Goal: Transaction & Acquisition: Purchase product/service

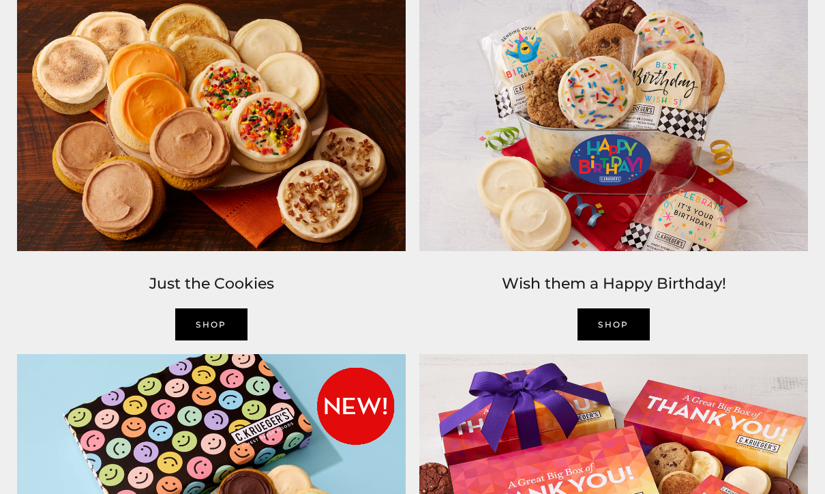
scroll to position [1255, 0]
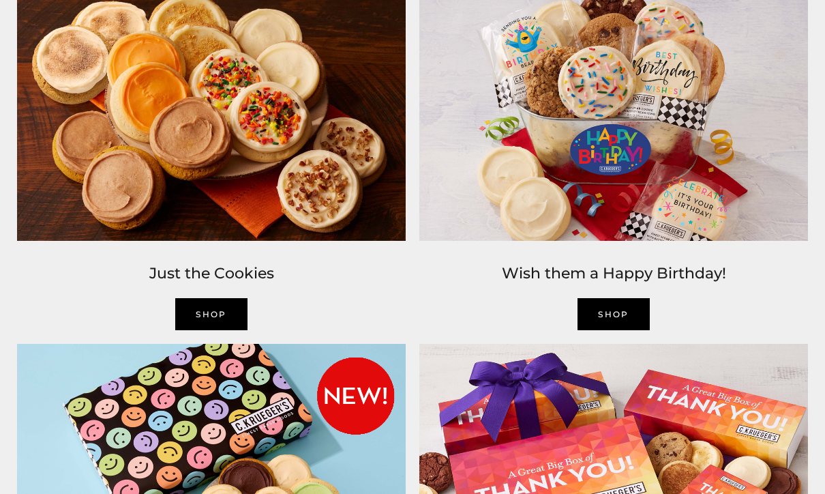
click at [260, 160] on img at bounding box center [211, 111] width 402 height 273
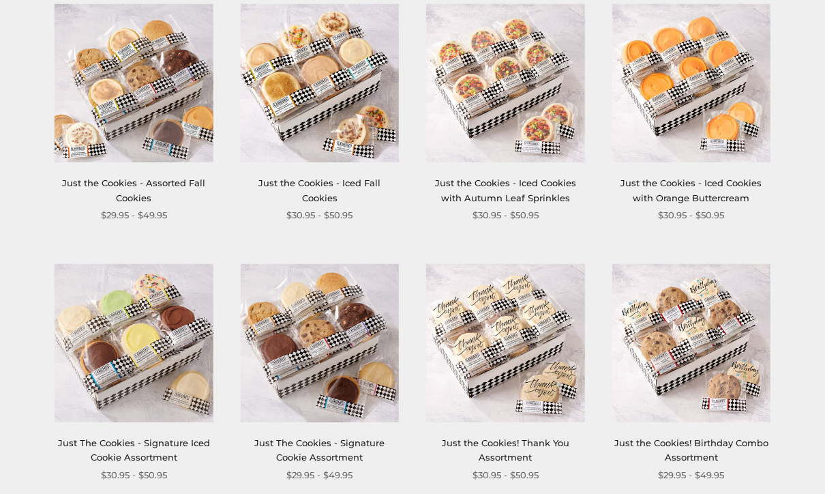
scroll to position [272, 0]
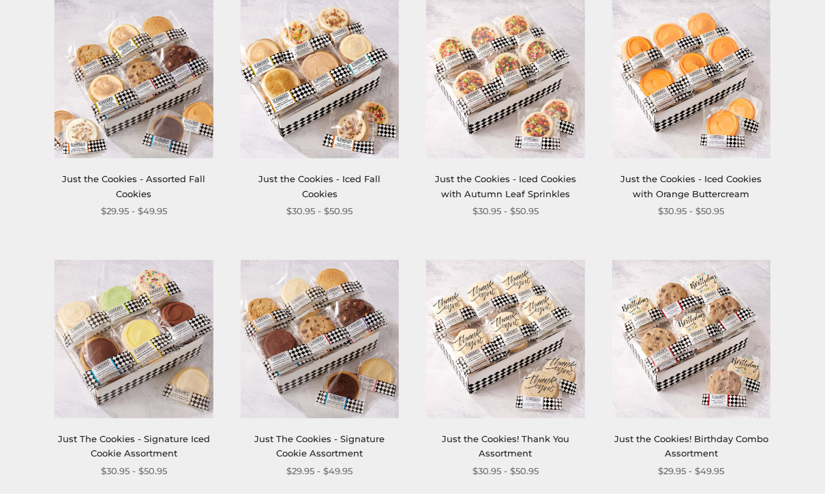
click at [504, 437] on link "Just the Cookies! Thank You Assortment" at bounding box center [505, 446] width 127 height 25
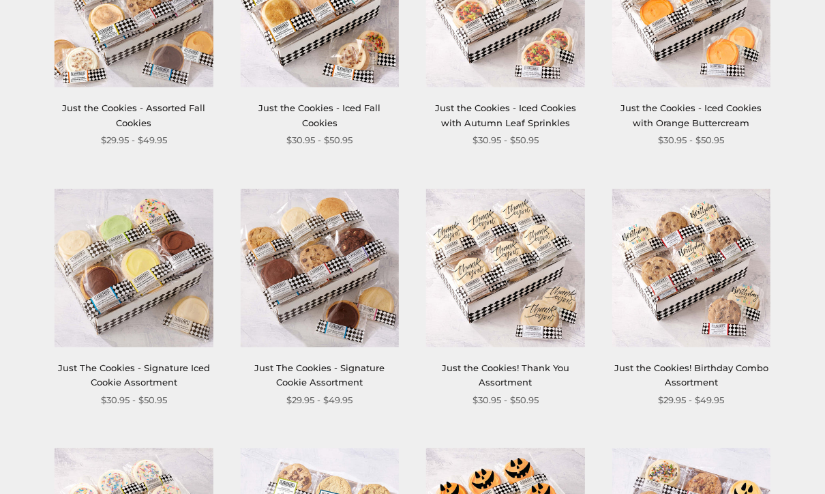
scroll to position [342, 0]
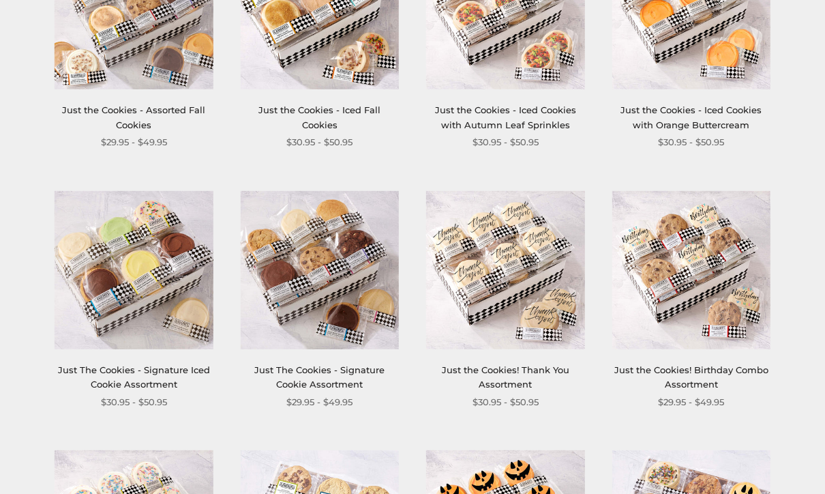
click at [153, 385] on link "Just The Cookies - Signature Iced Cookie Assortment" at bounding box center [134, 376] width 152 height 25
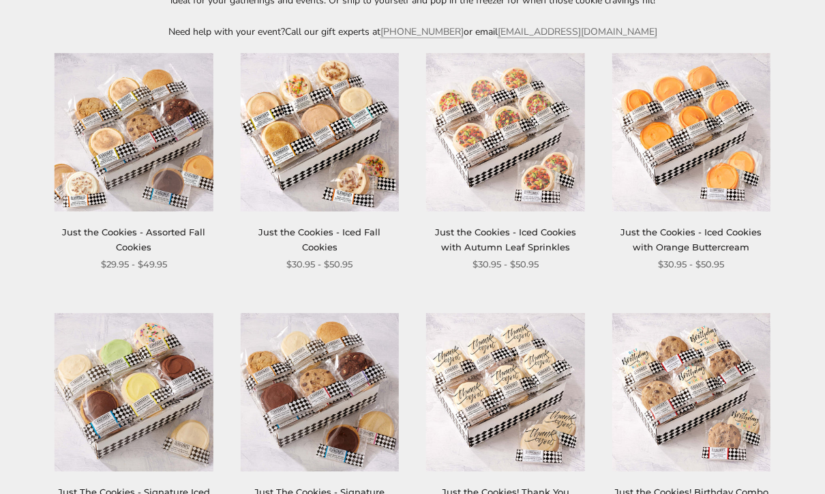
scroll to position [219, 0]
click at [333, 237] on link "Just the Cookies - Iced Fall Cookies" at bounding box center [319, 239] width 122 height 25
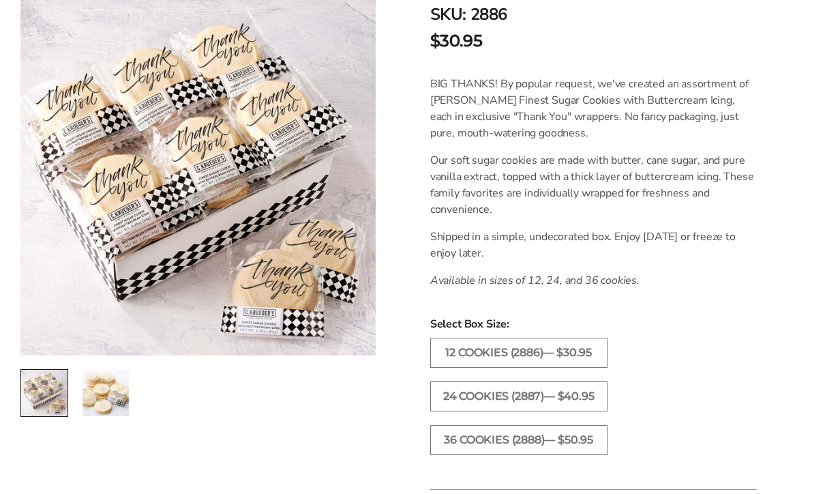
scroll to position [294, 0]
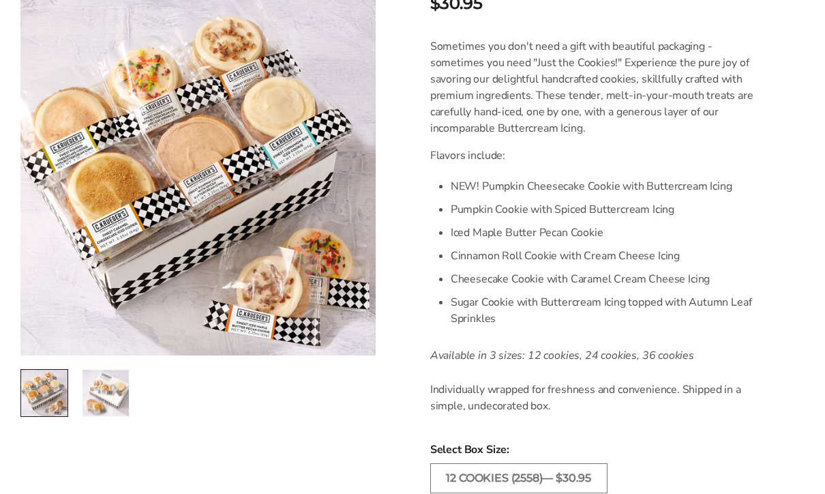
scroll to position [349, 0]
